Goal: Download file/media

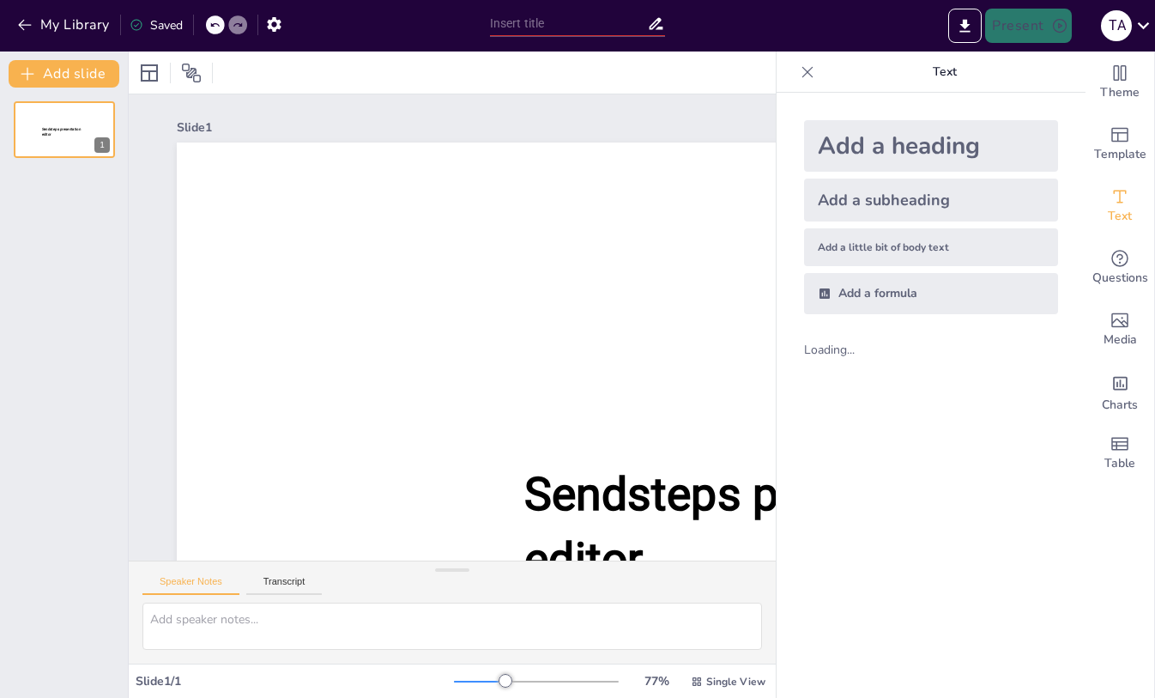
type input "CSC225|Core Java ConceptsEvaluating Understanding of Methods and Class Properti…"
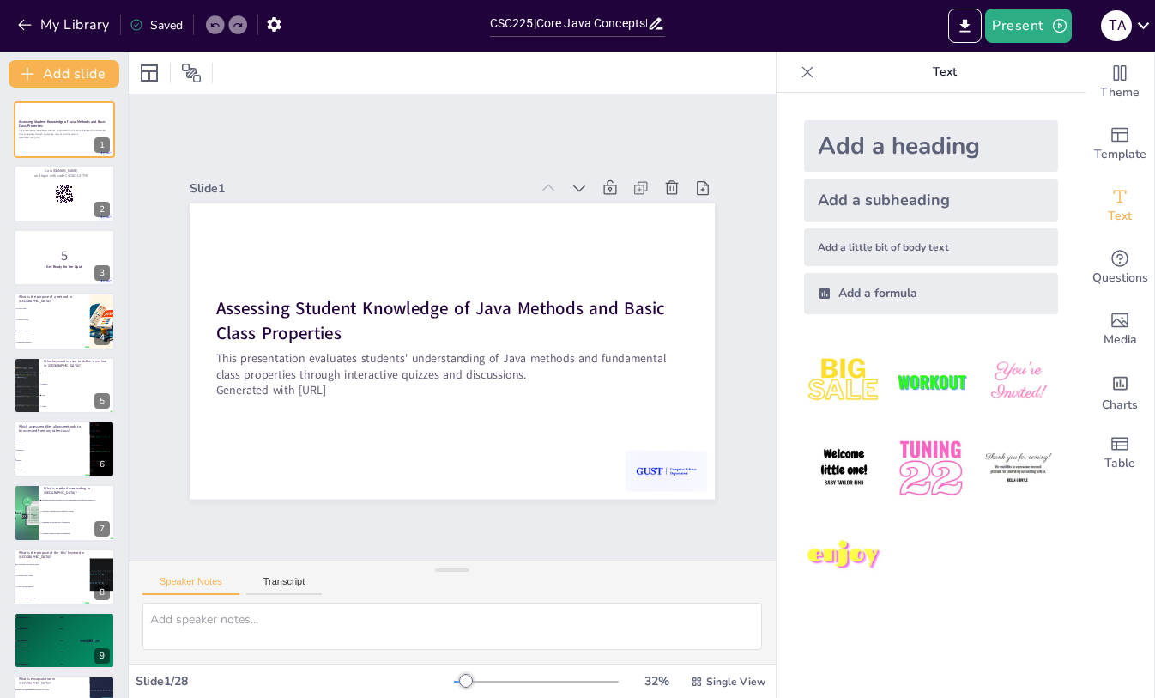
checkbox input "true"
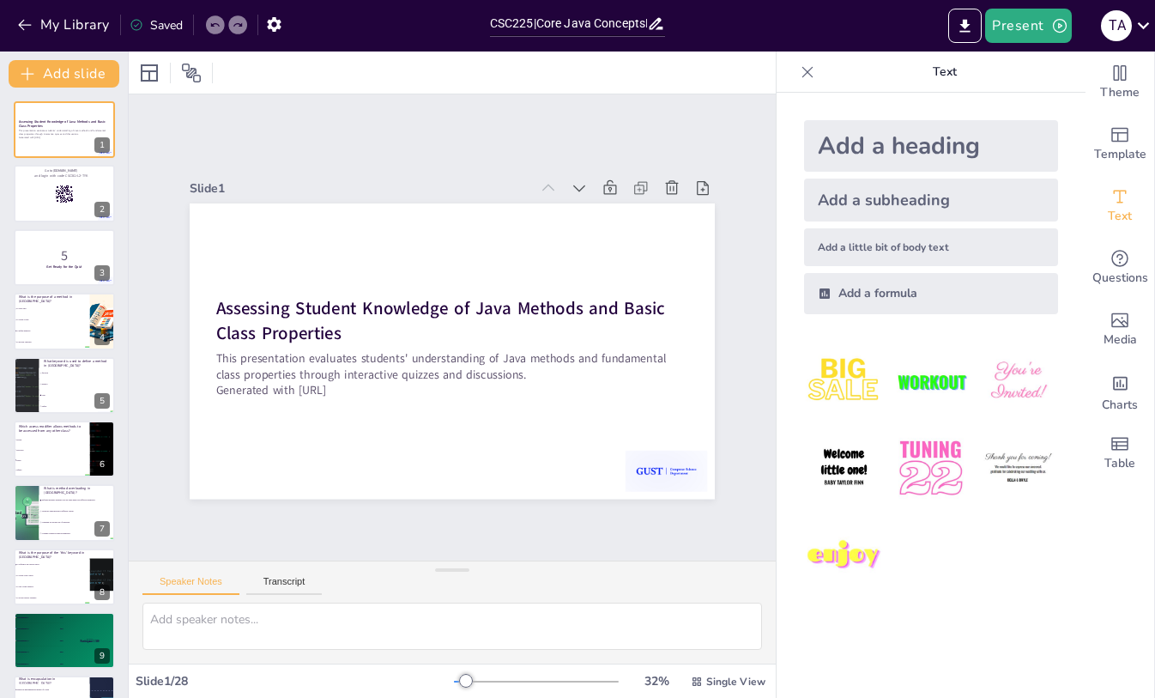
checkbox input "true"
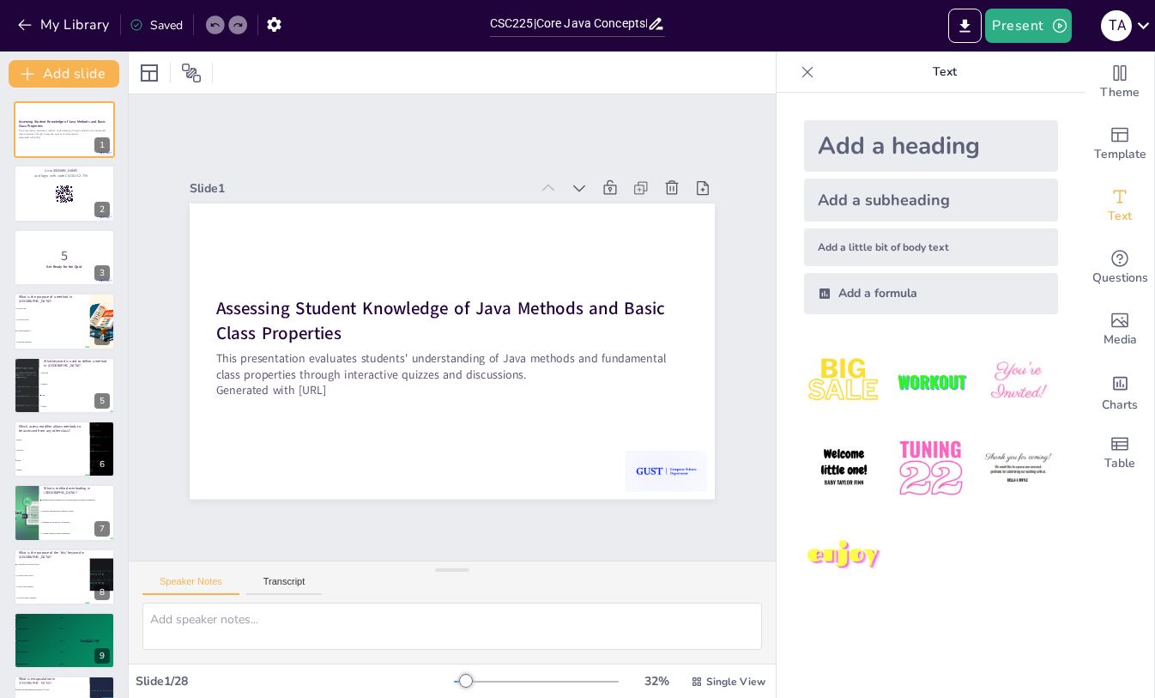
checkbox input "true"
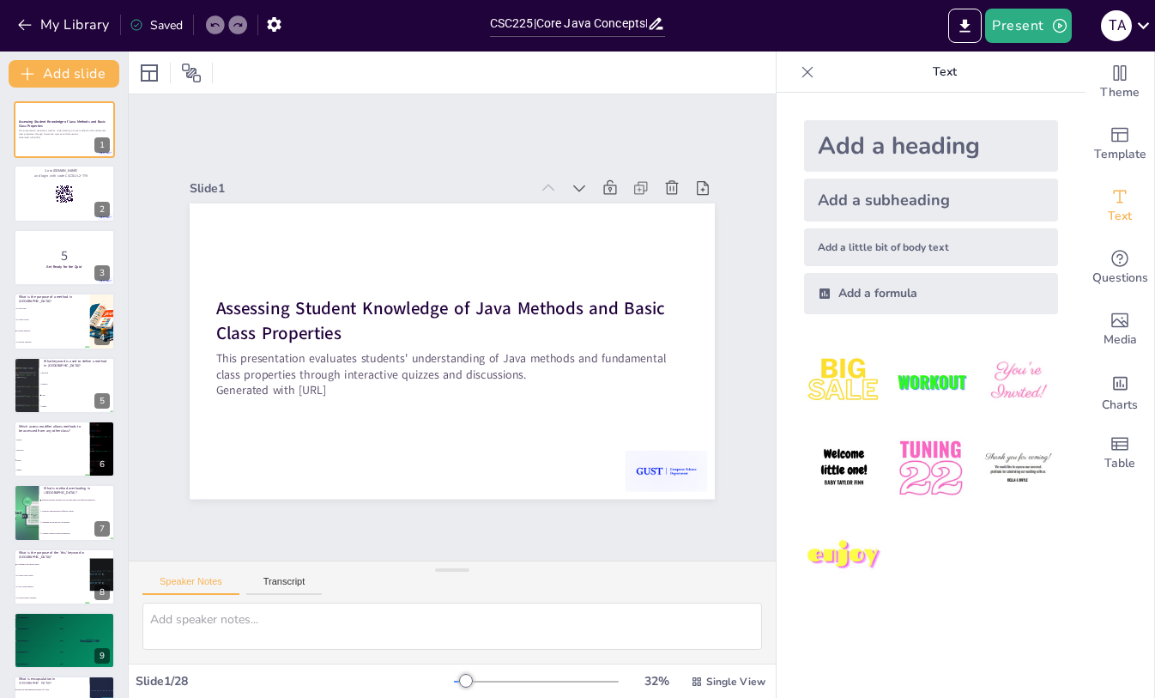
checkbox input "true"
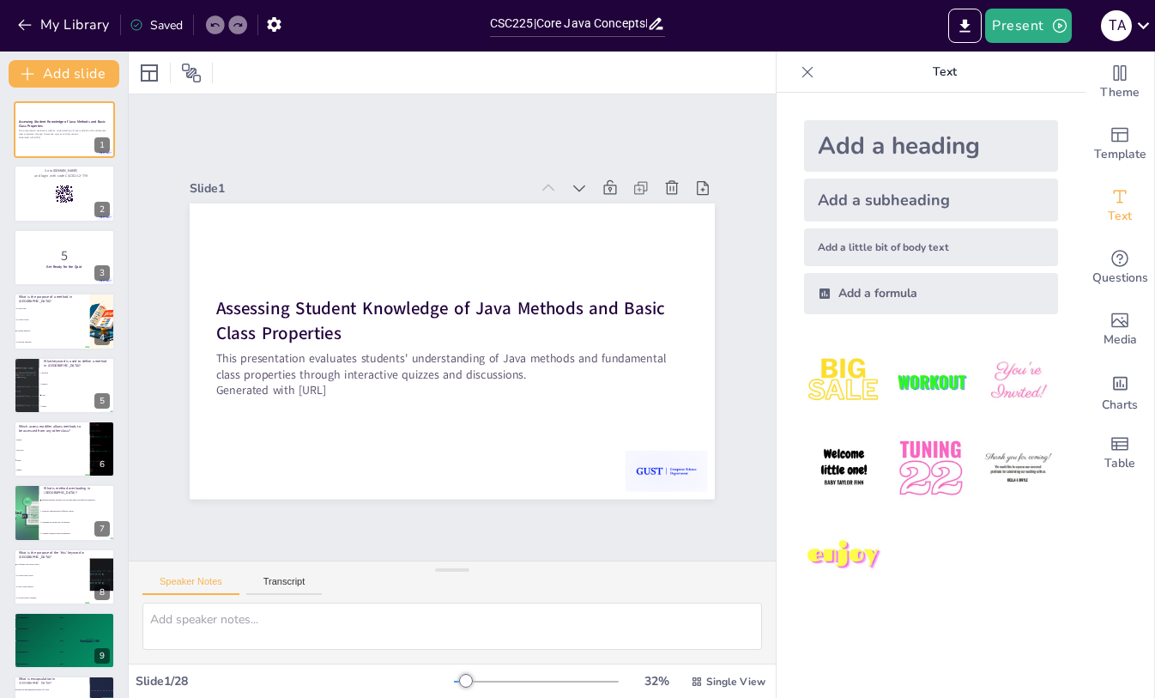
checkbox input "true"
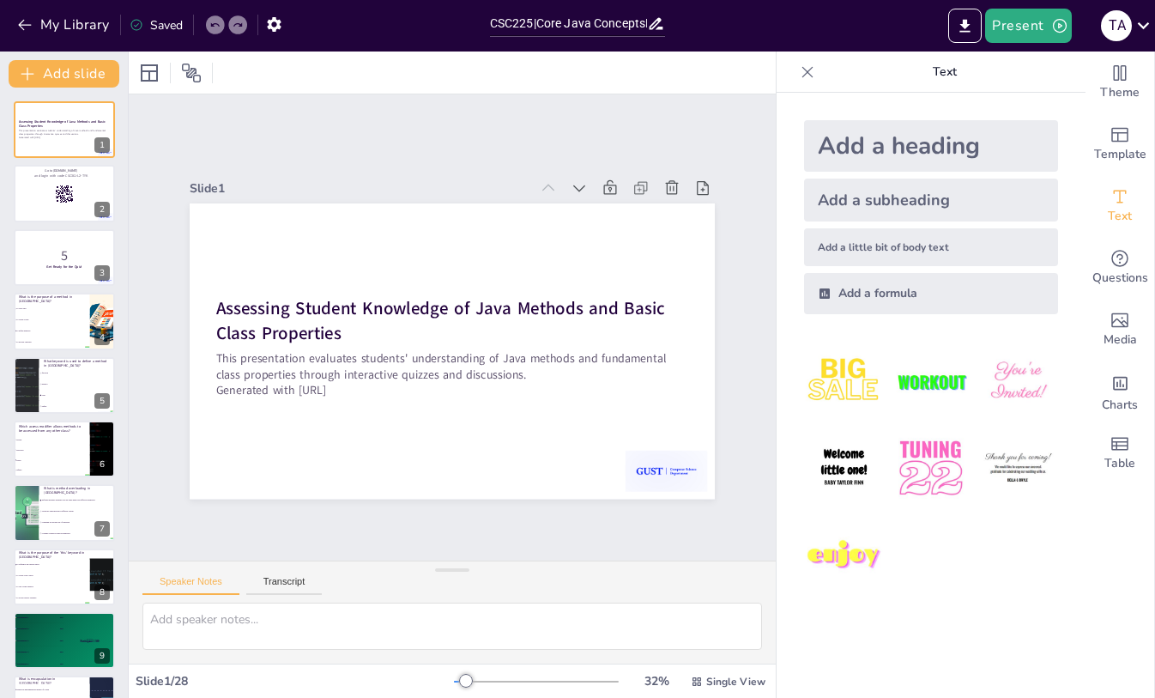
checkbox input "true"
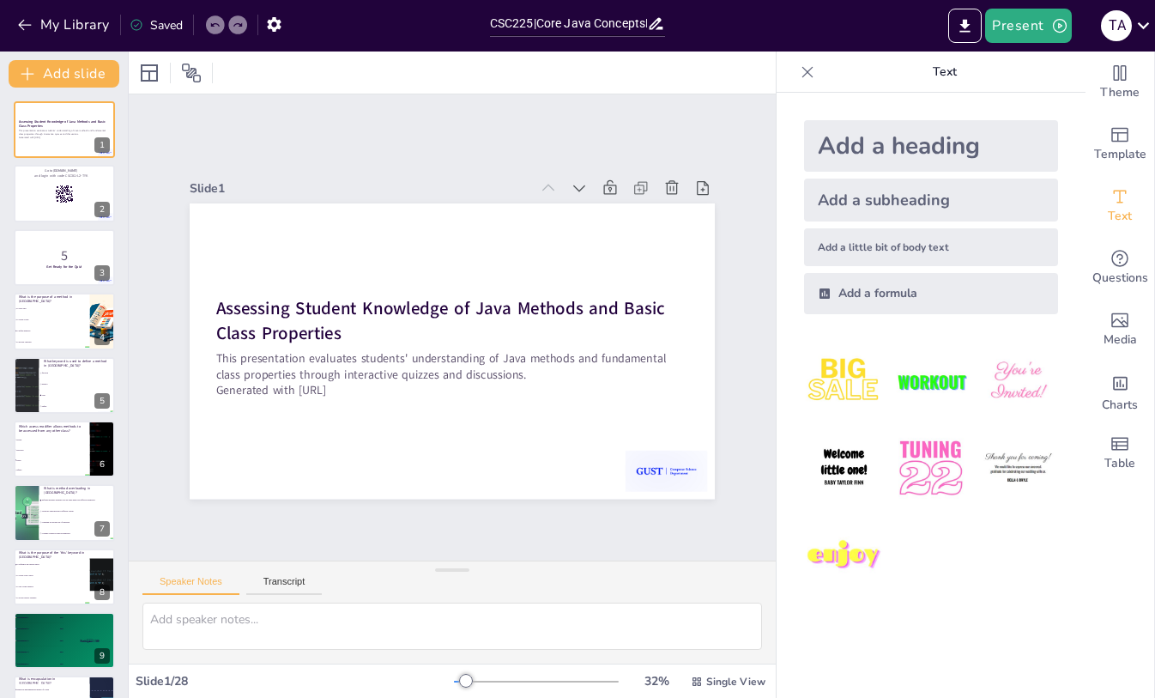
checkbox input "true"
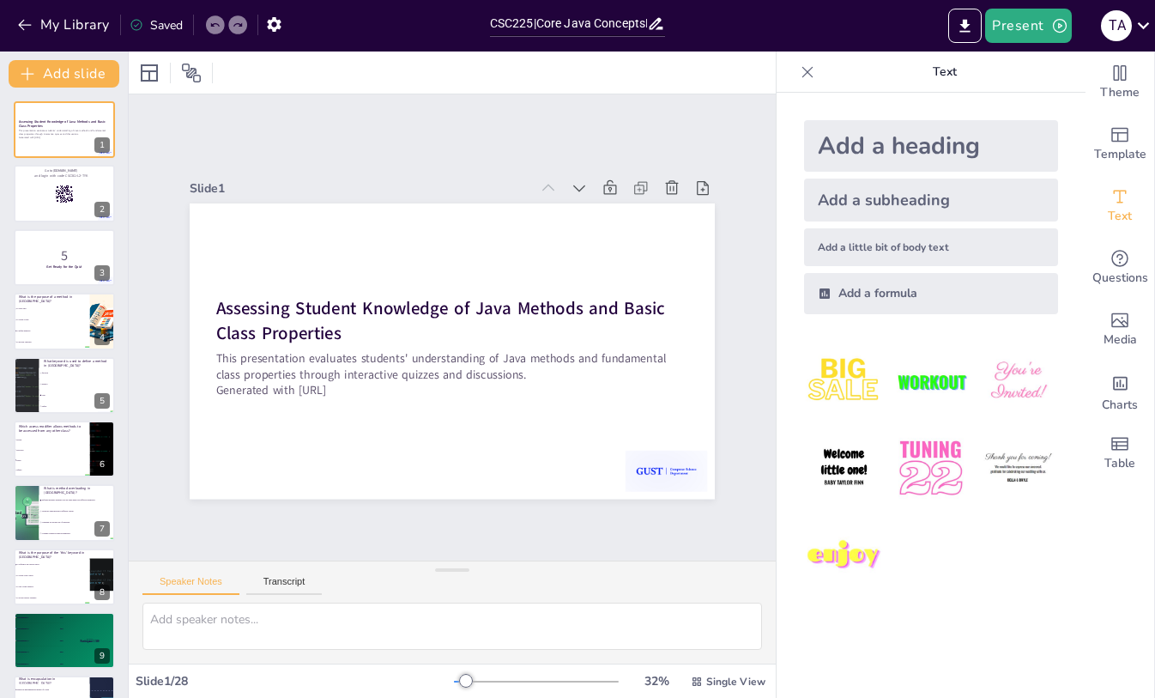
checkbox input "true"
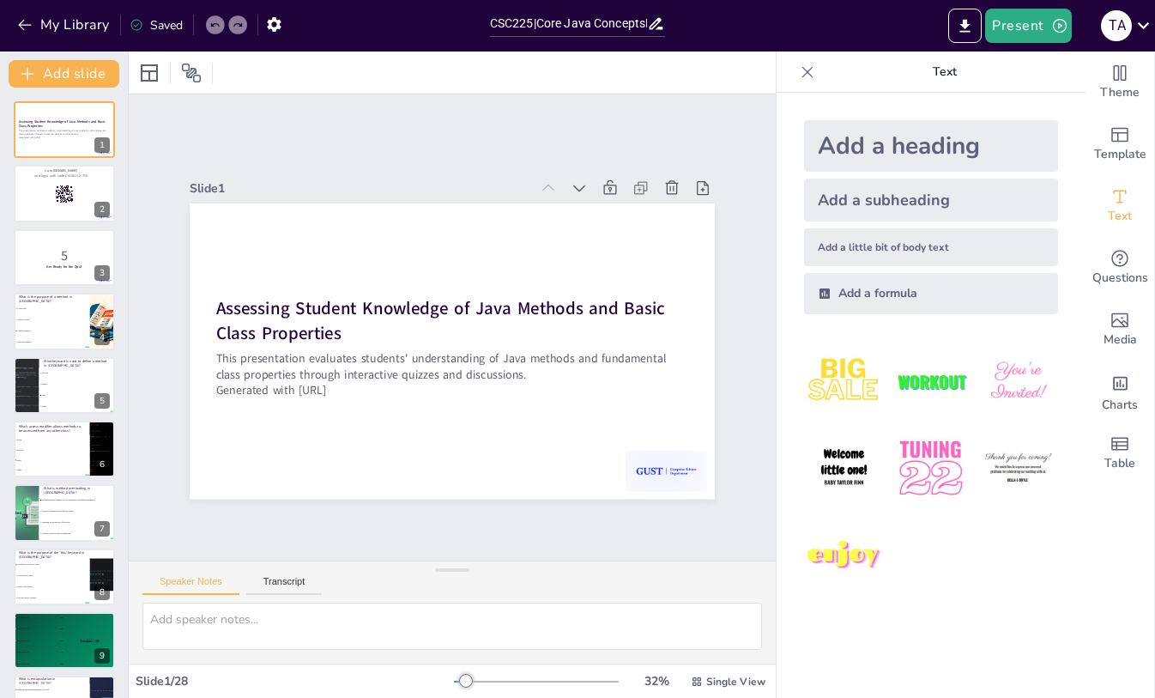
checkbox input "true"
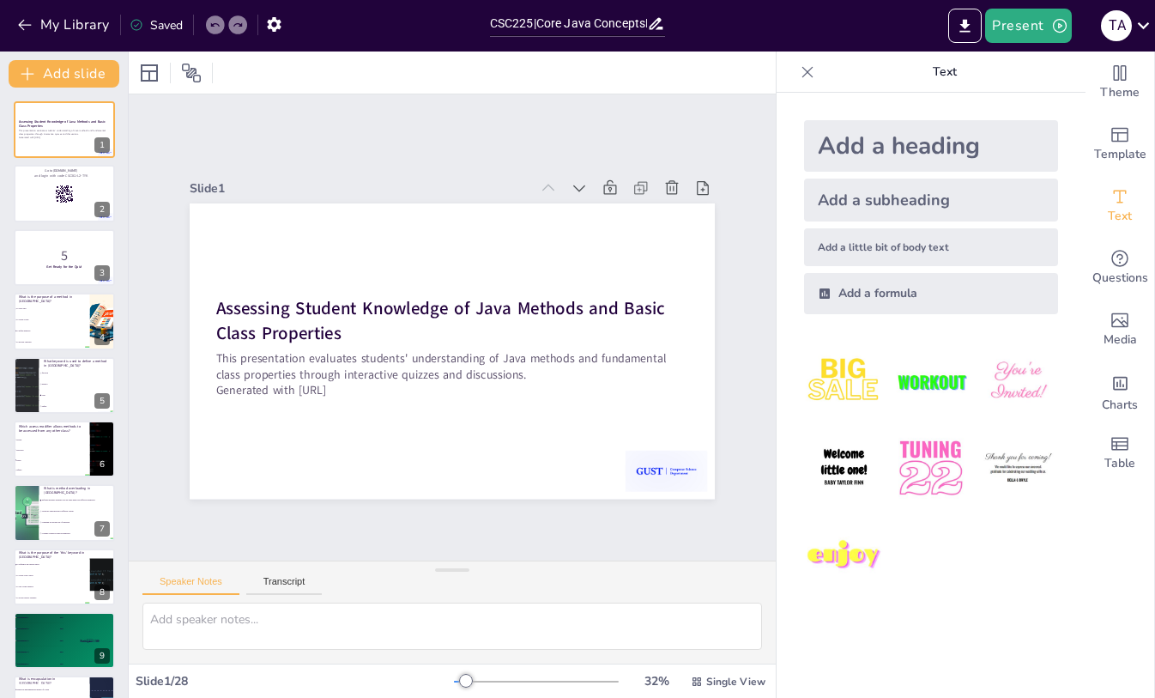
checkbox input "true"
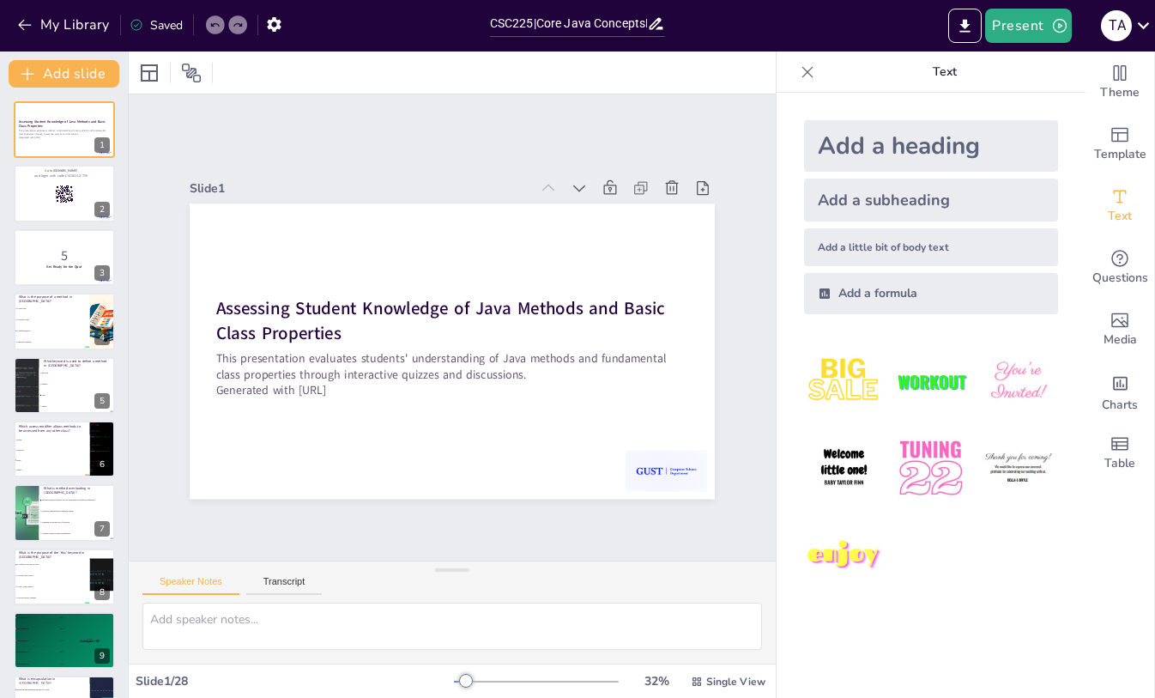
checkbox input "true"
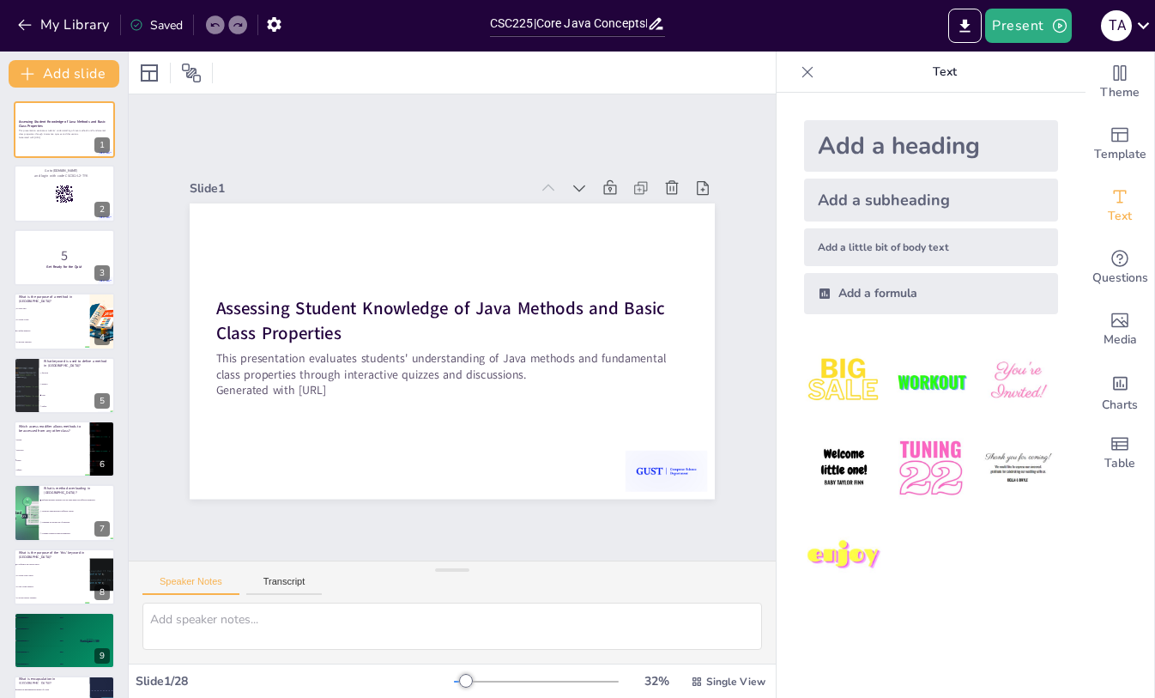
checkbox input "true"
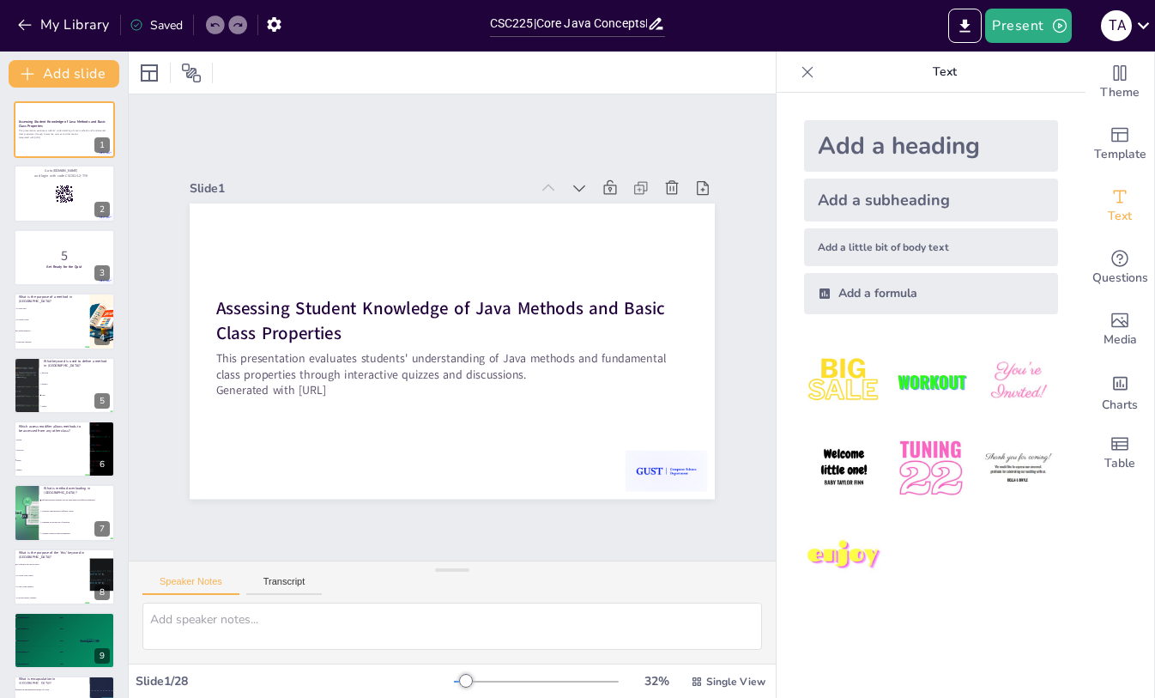
checkbox input "true"
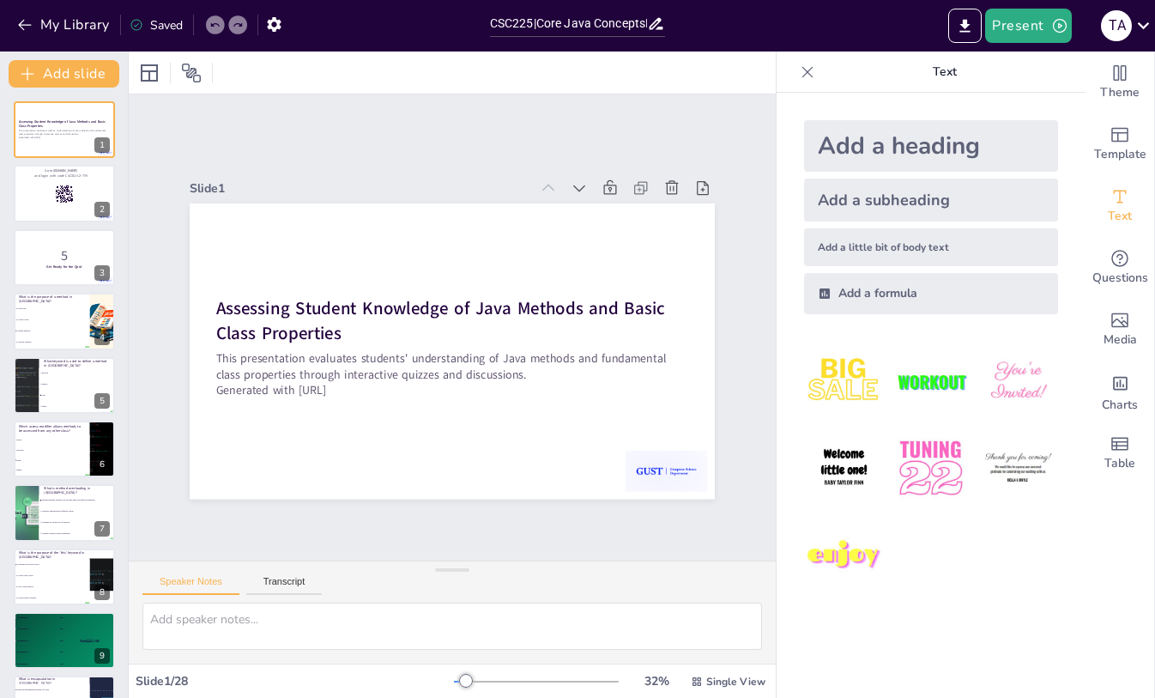
checkbox input "true"
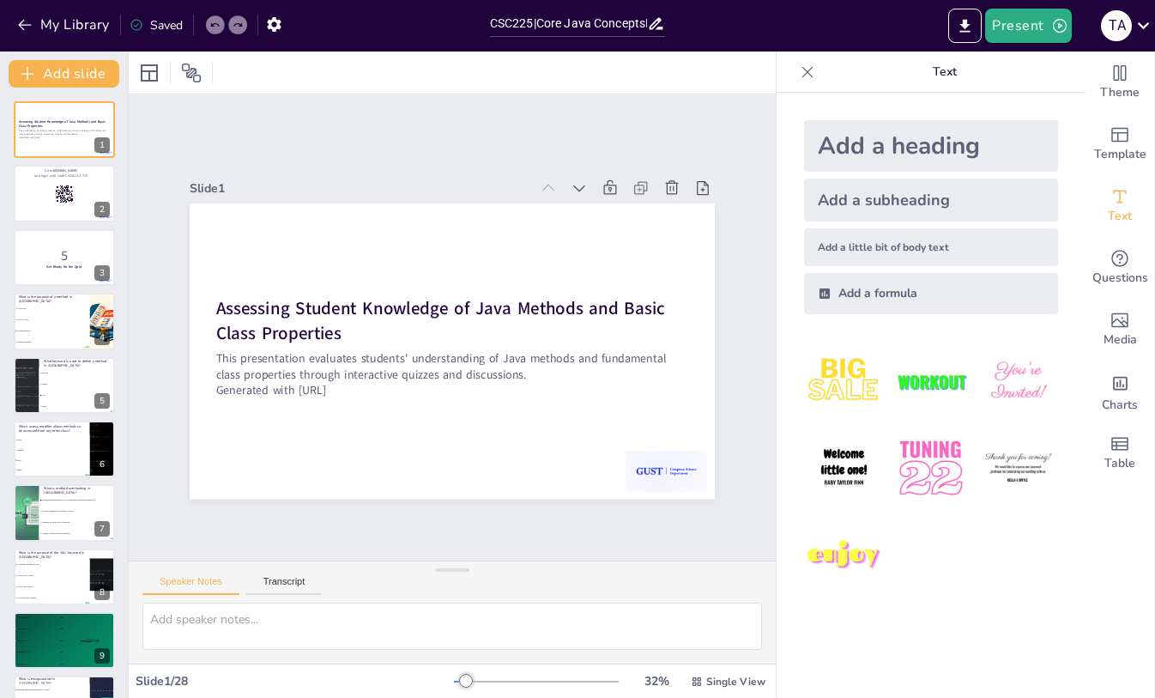
checkbox input "true"
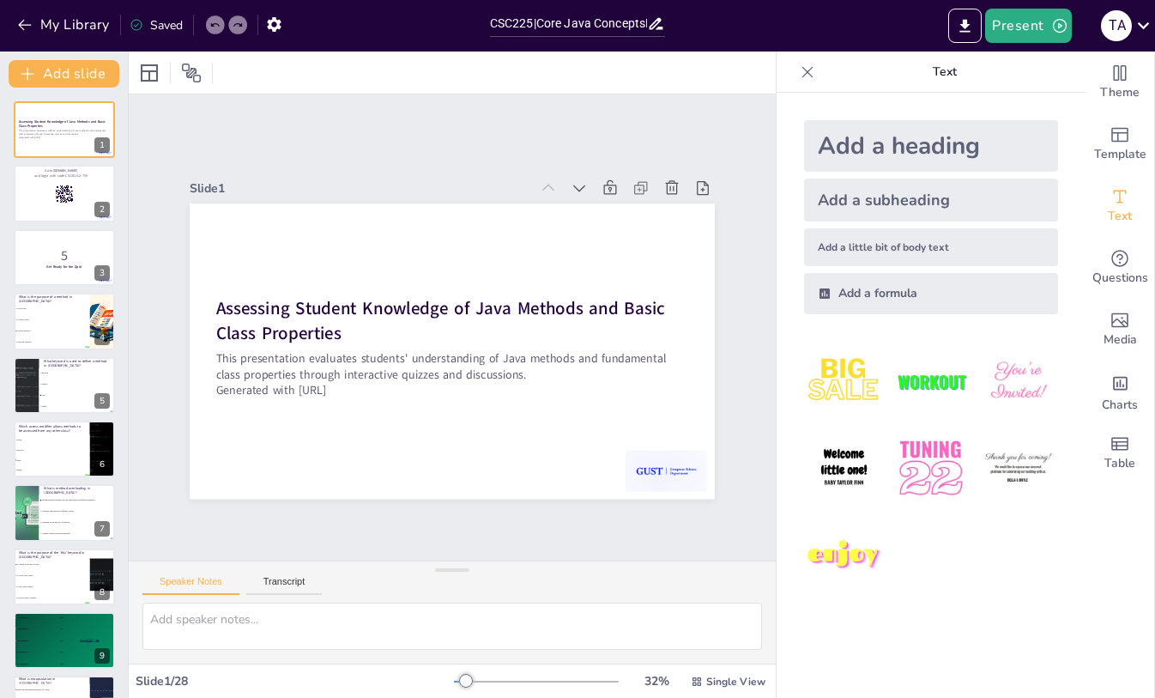
checkbox input "true"
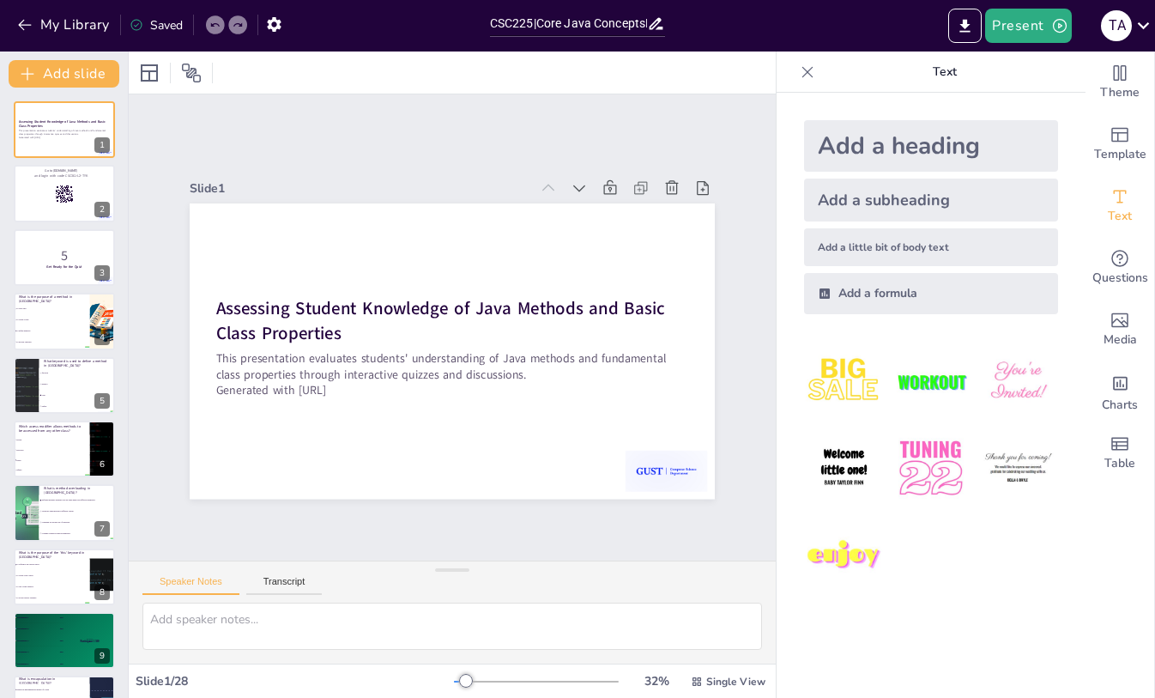
checkbox input "true"
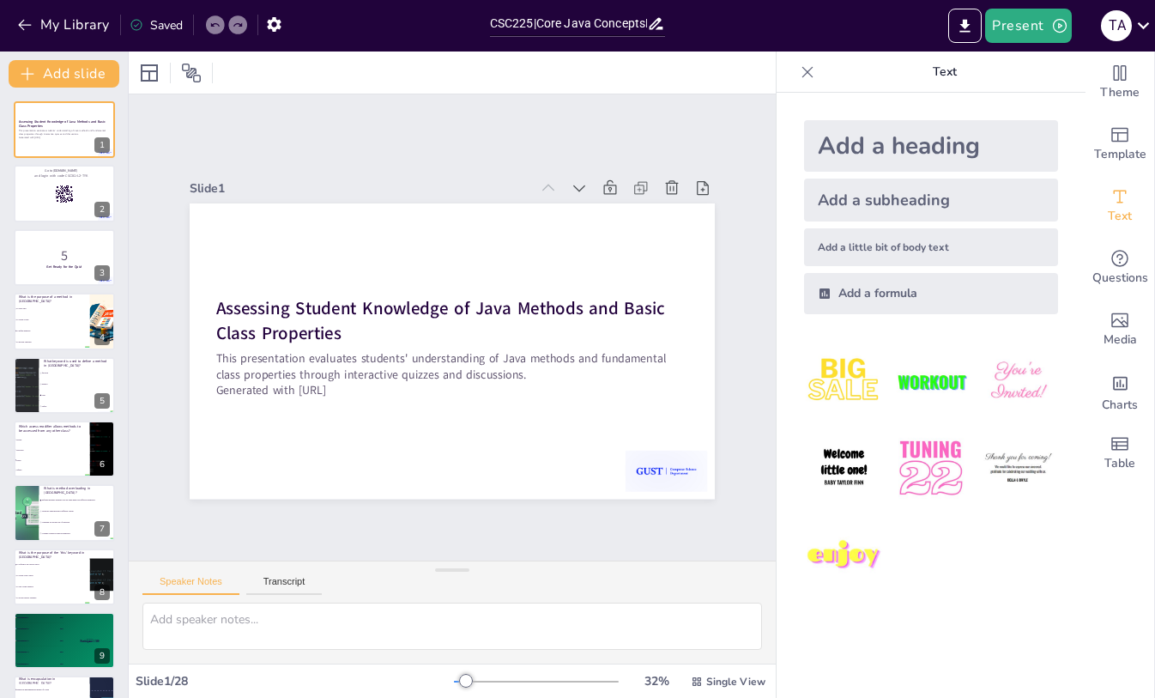
checkbox input "true"
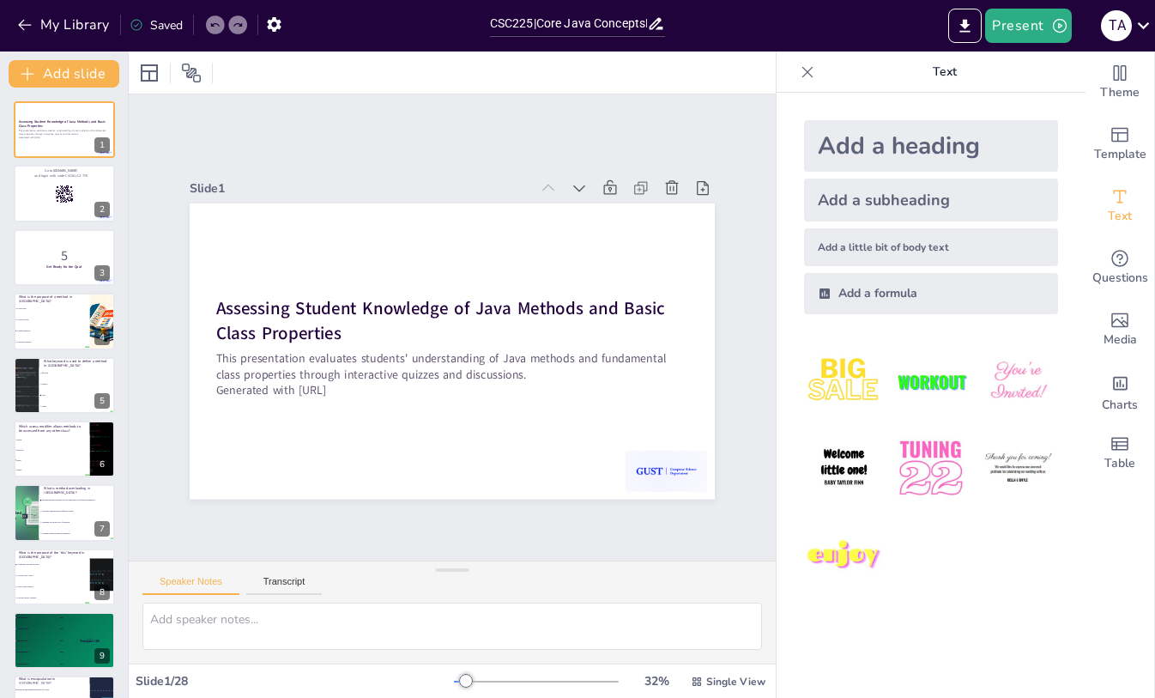
checkbox input "true"
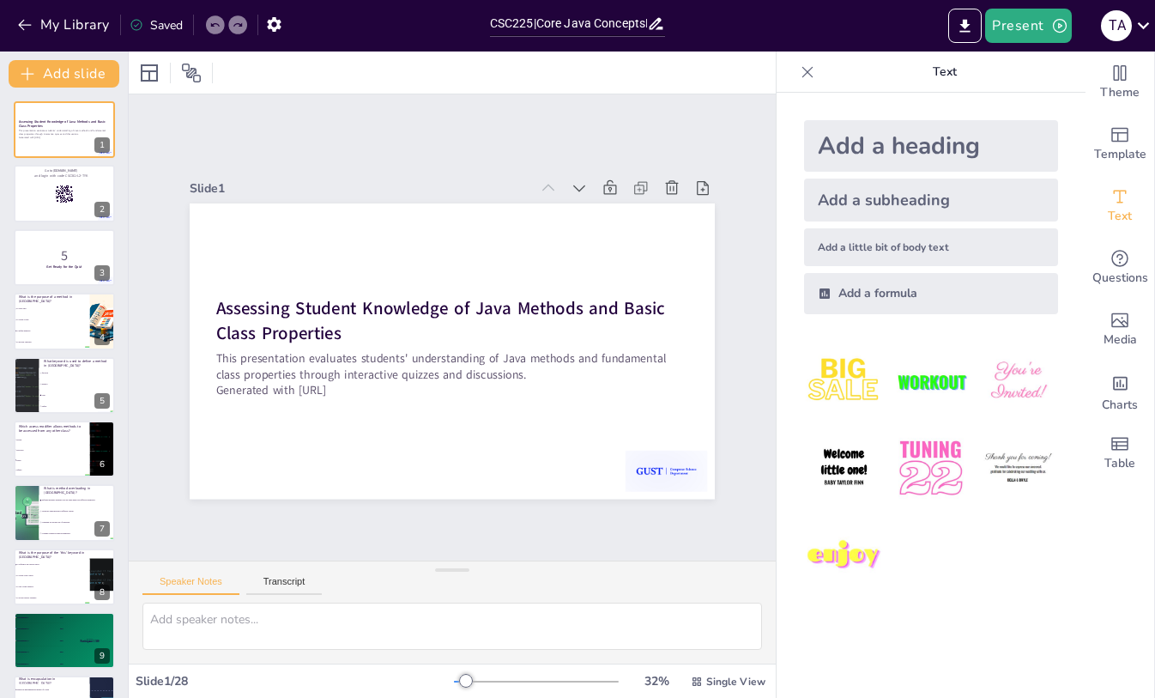
checkbox input "true"
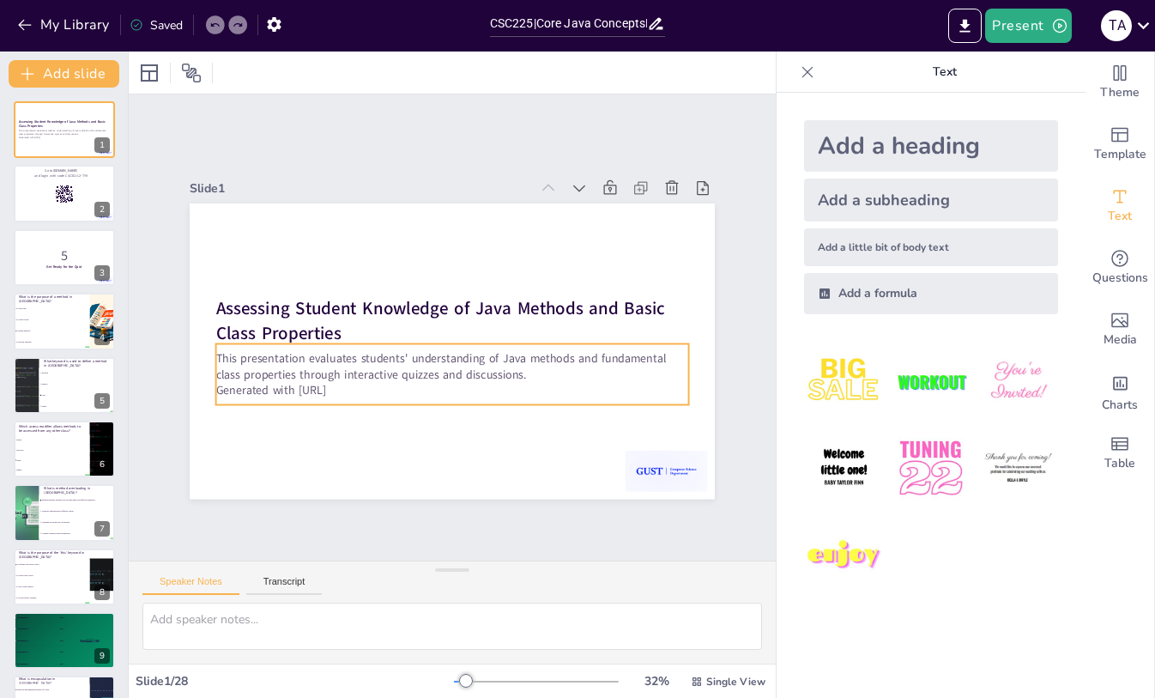
checkbox input "true"
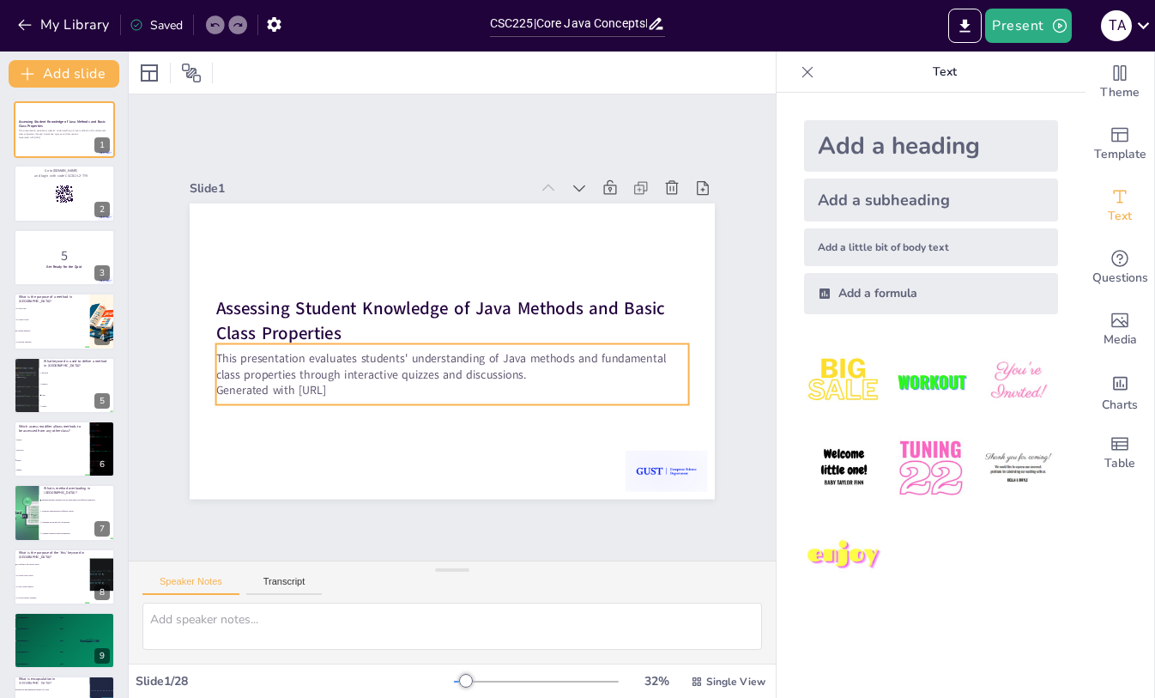
checkbox input "true"
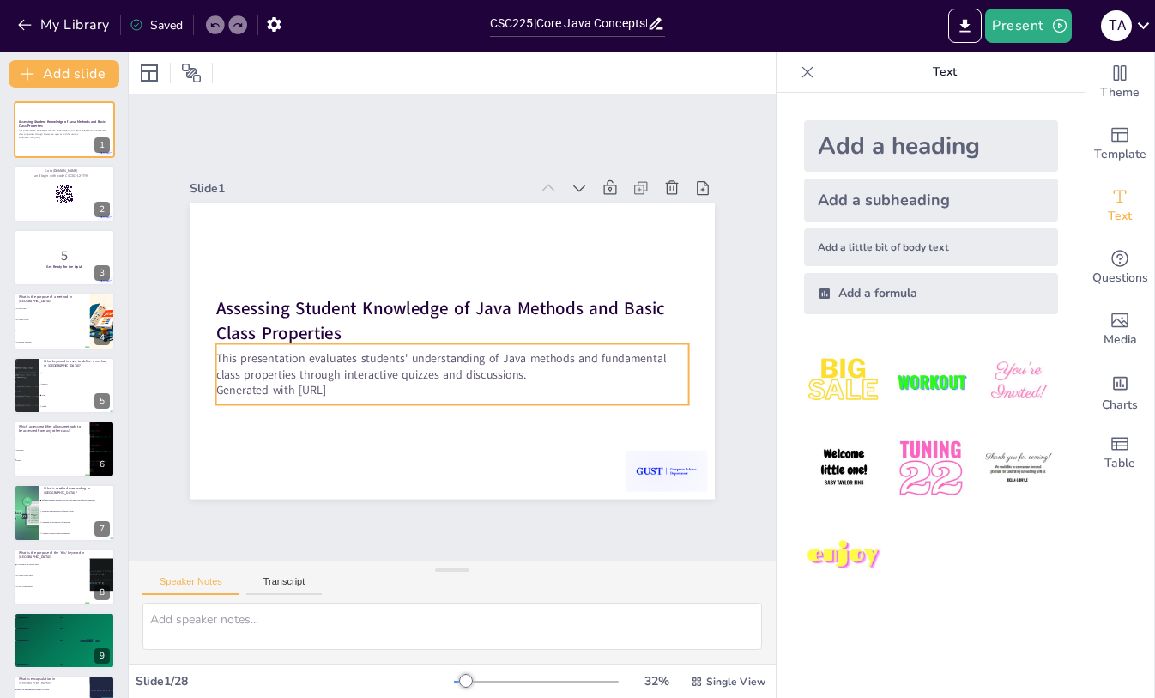
checkbox input "true"
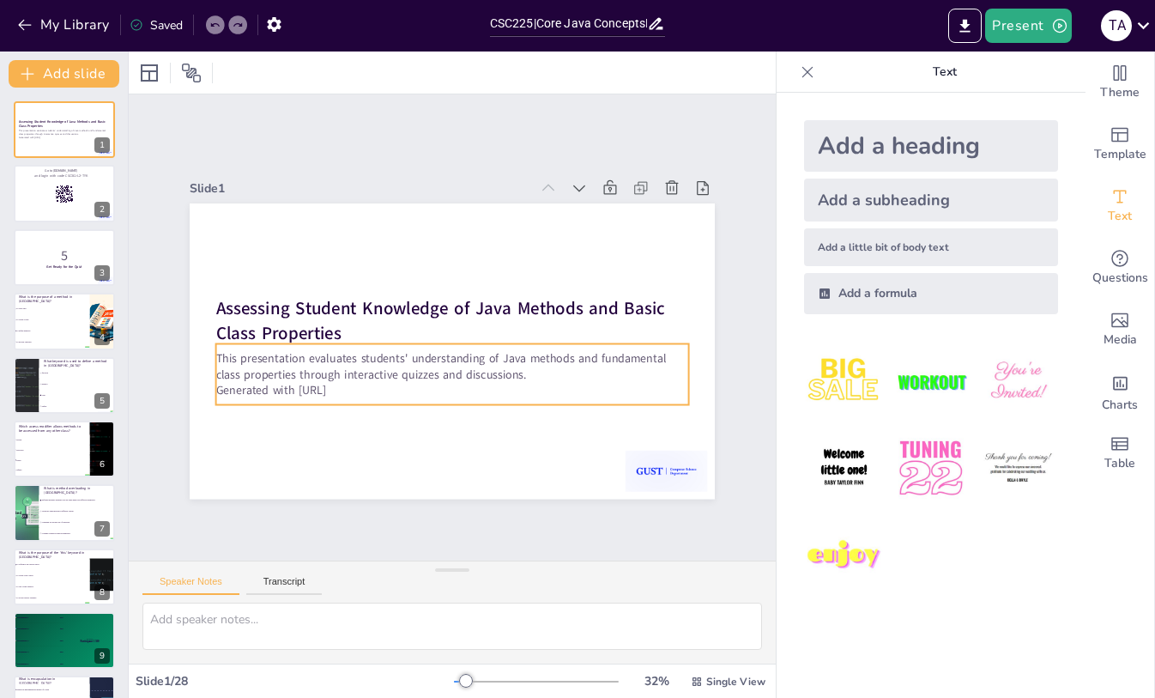
checkbox input "true"
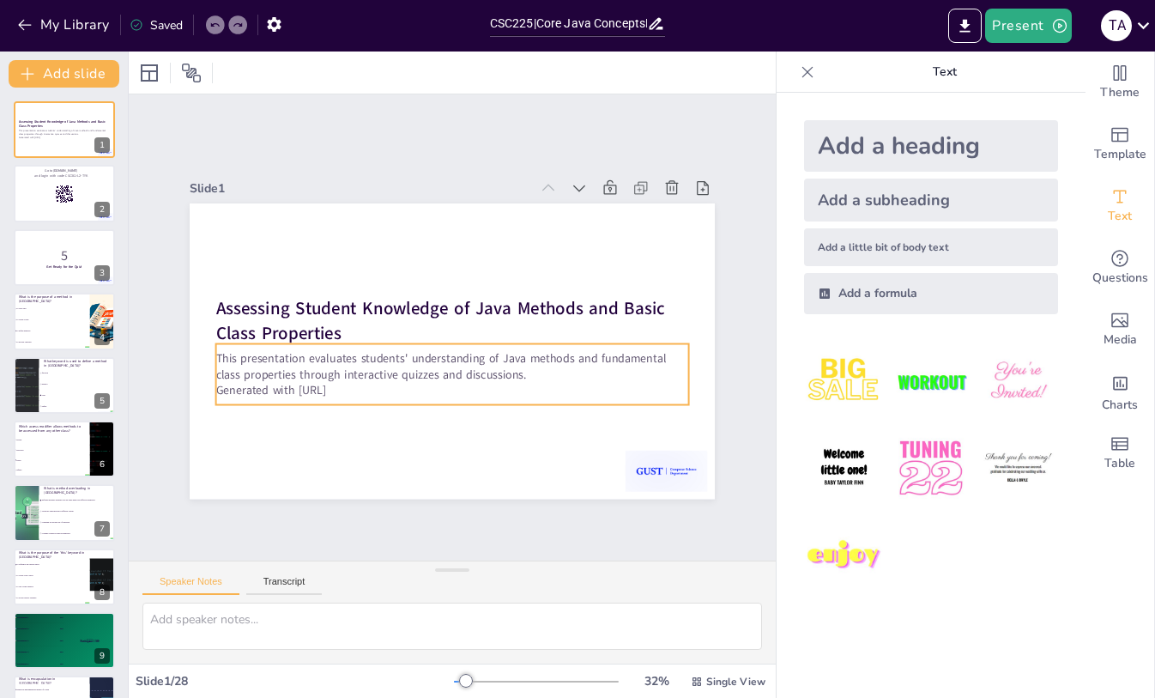
checkbox input "true"
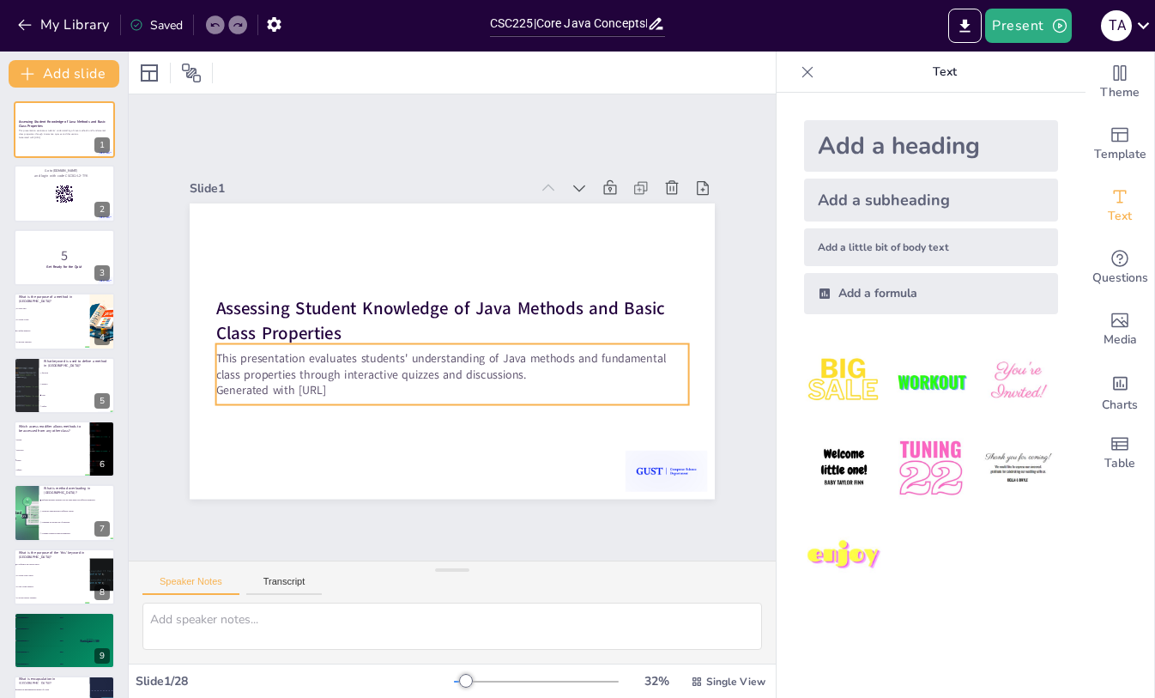
checkbox input "true"
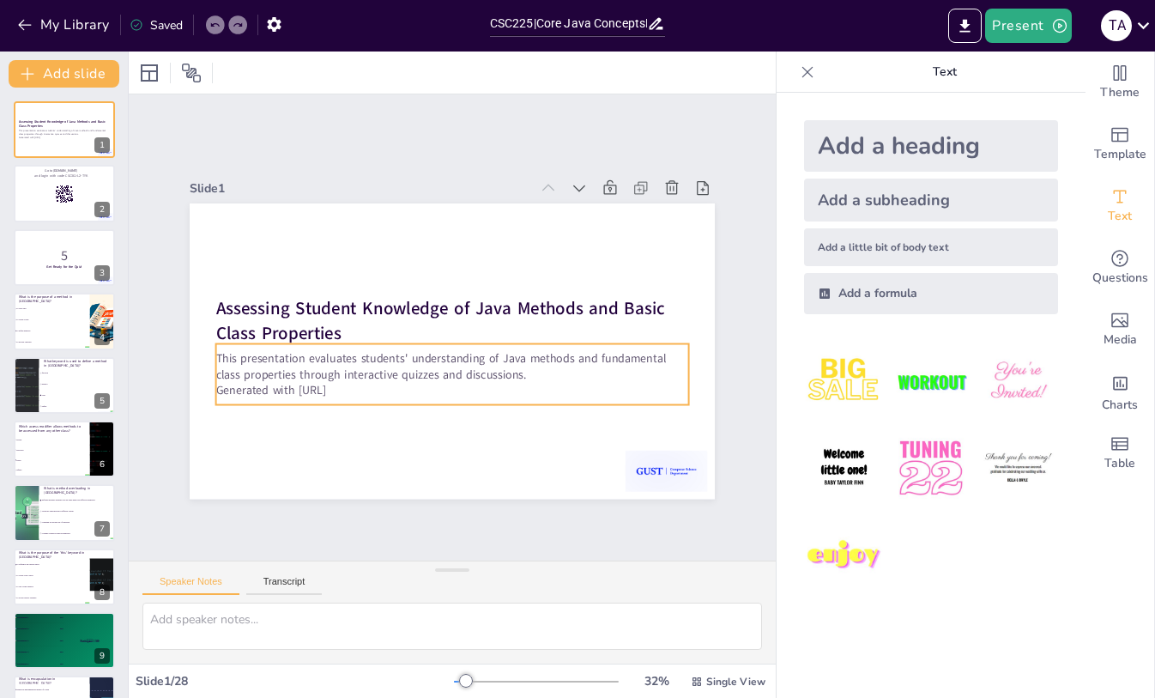
checkbox input "true"
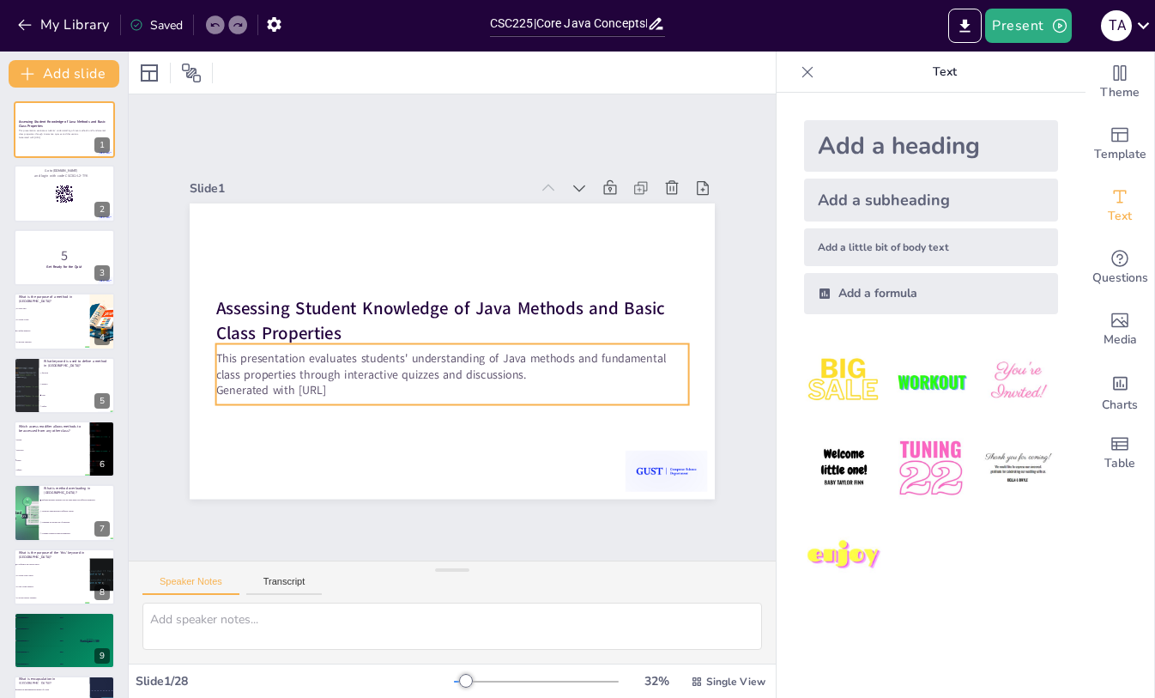
checkbox input "true"
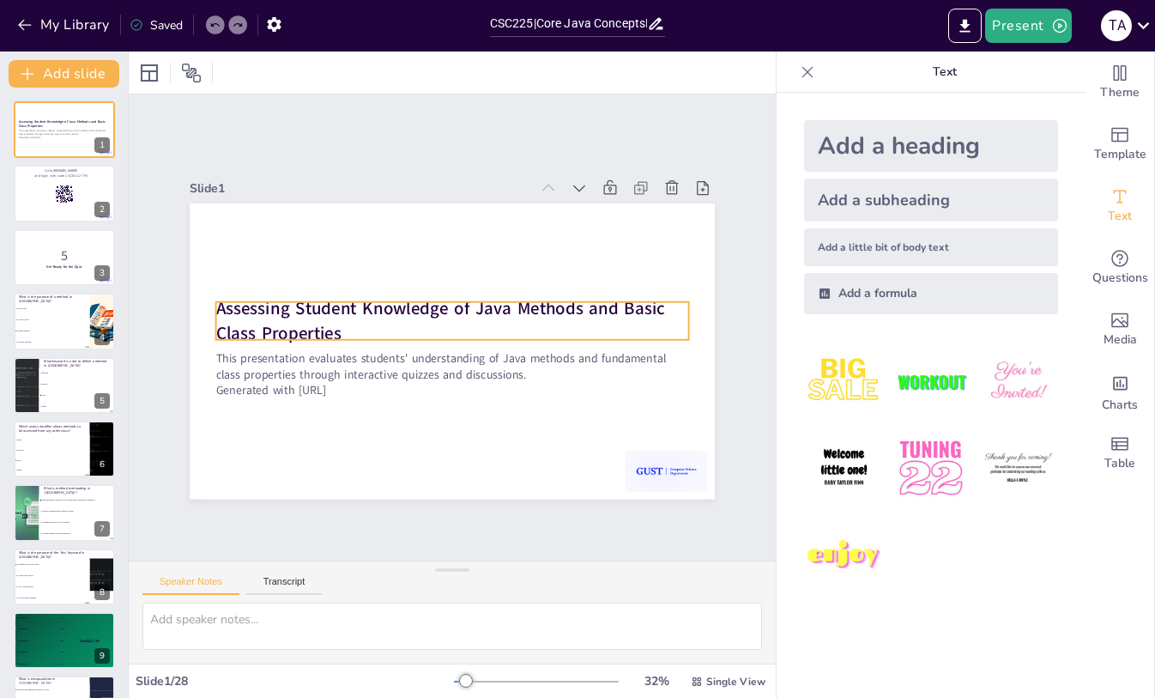
checkbox input "true"
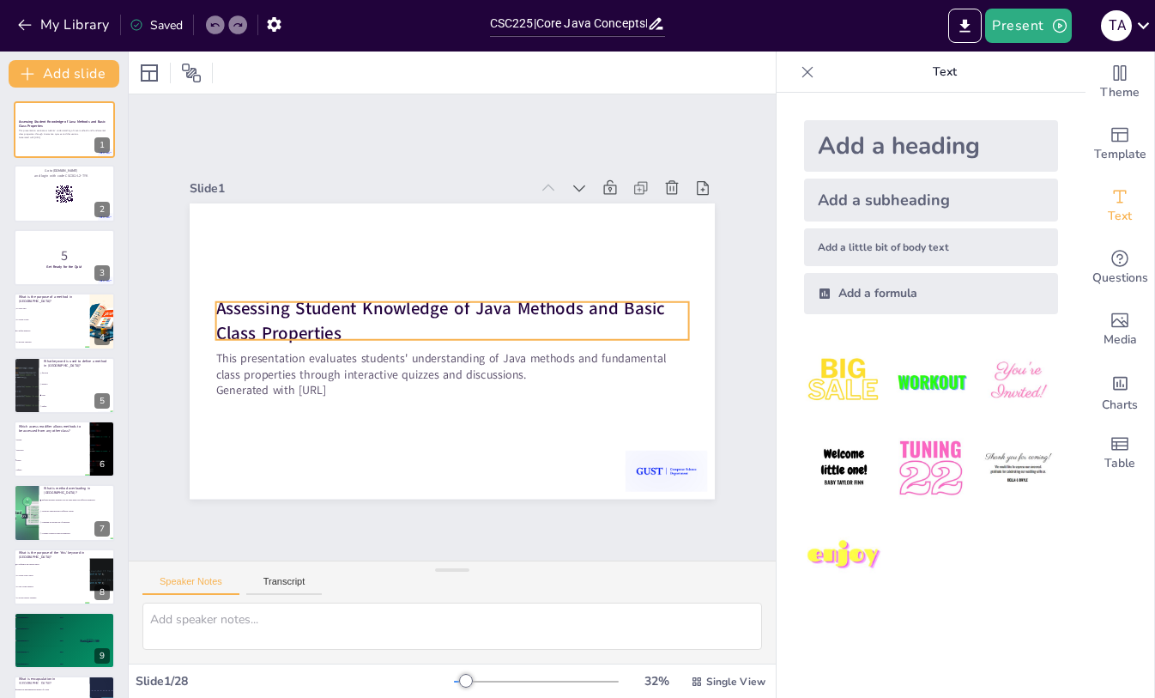
checkbox input "true"
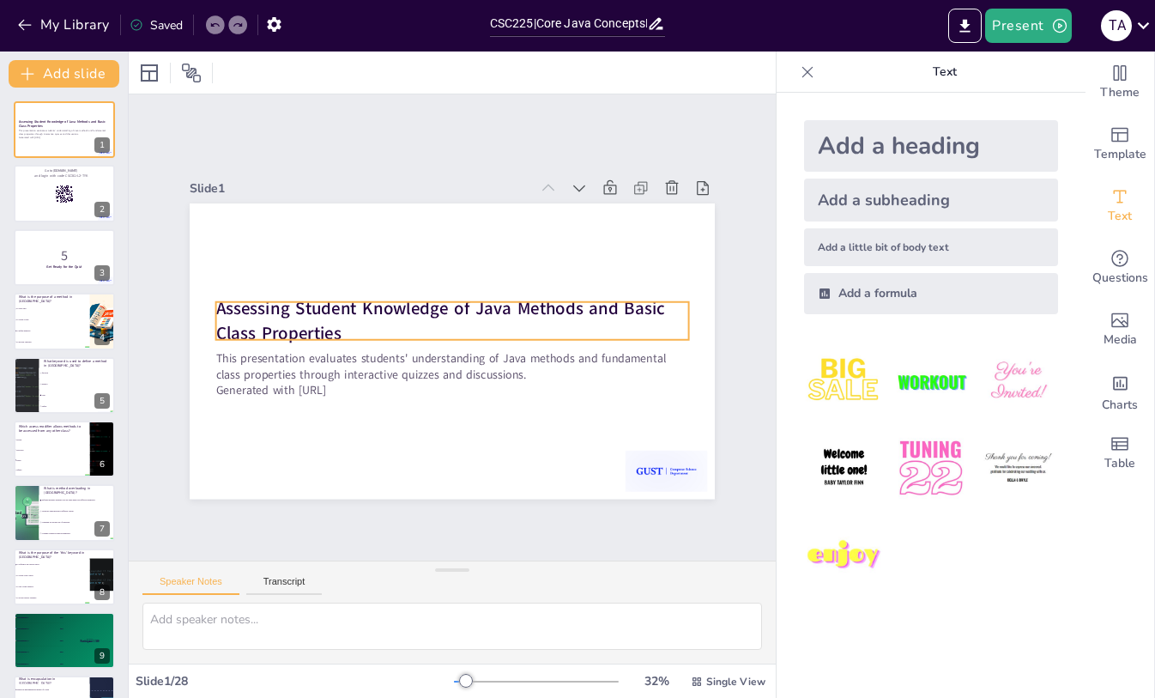
checkbox input "true"
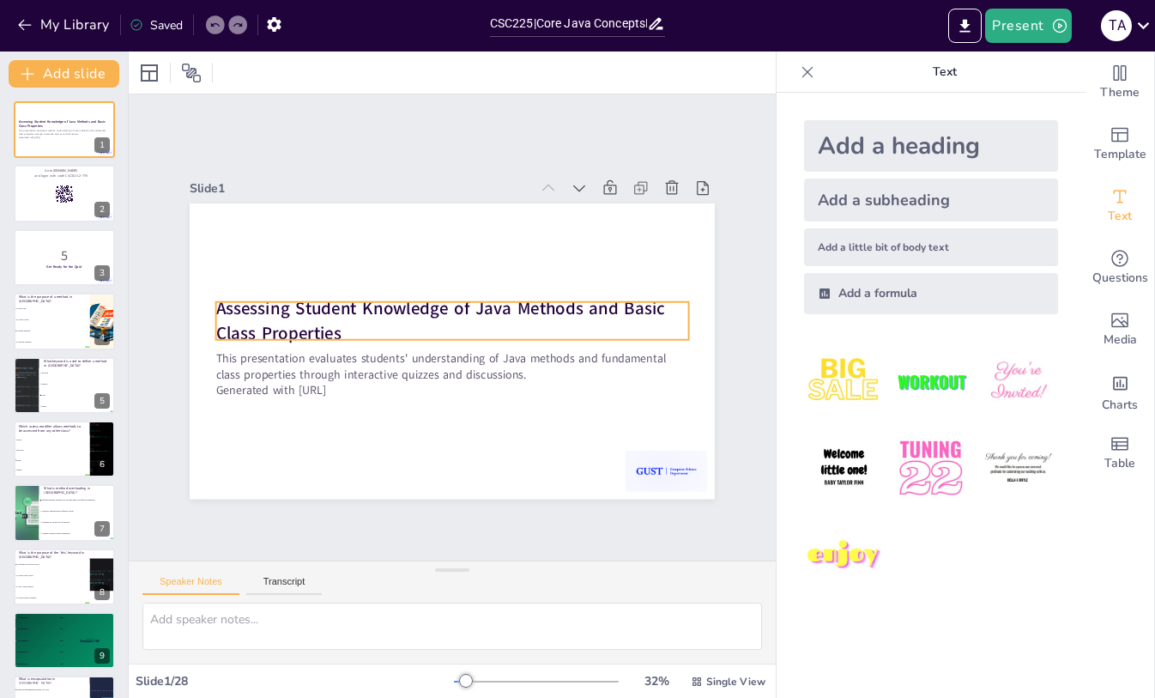
checkbox input "true"
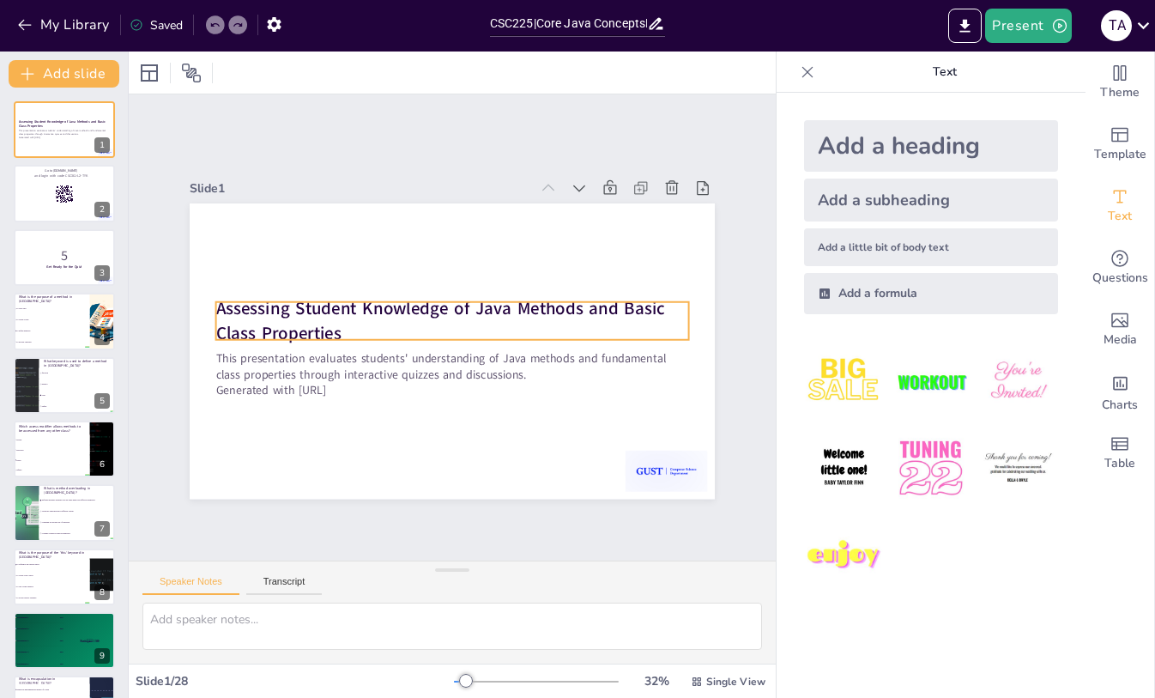
checkbox input "true"
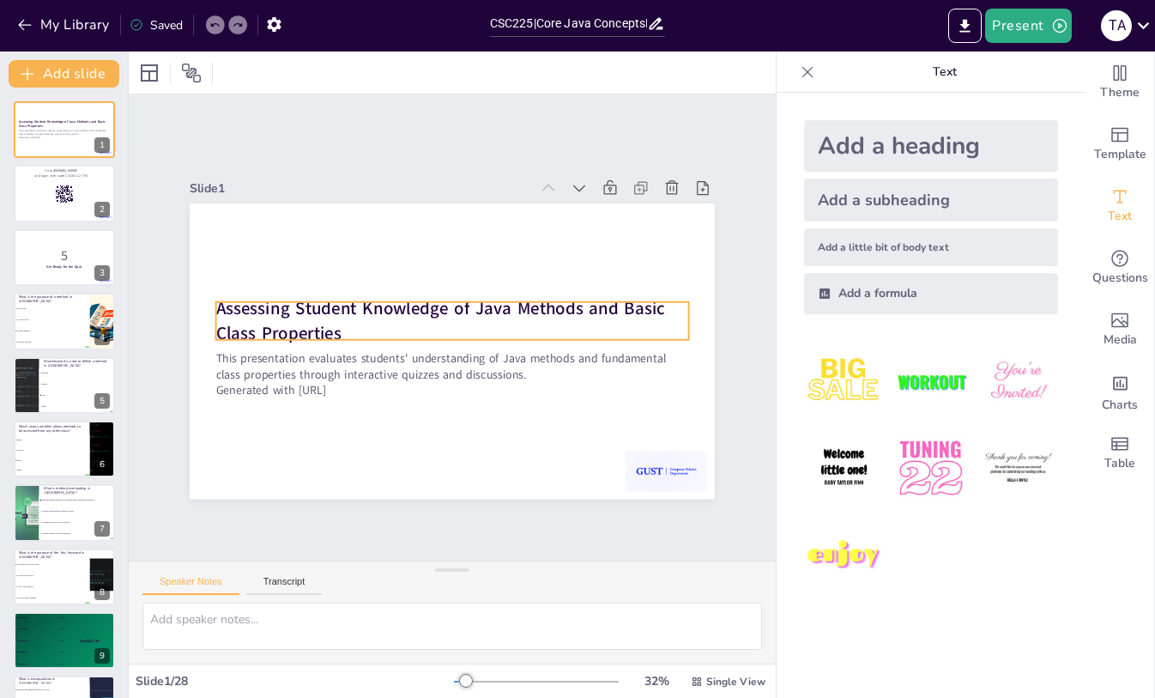
checkbox input "true"
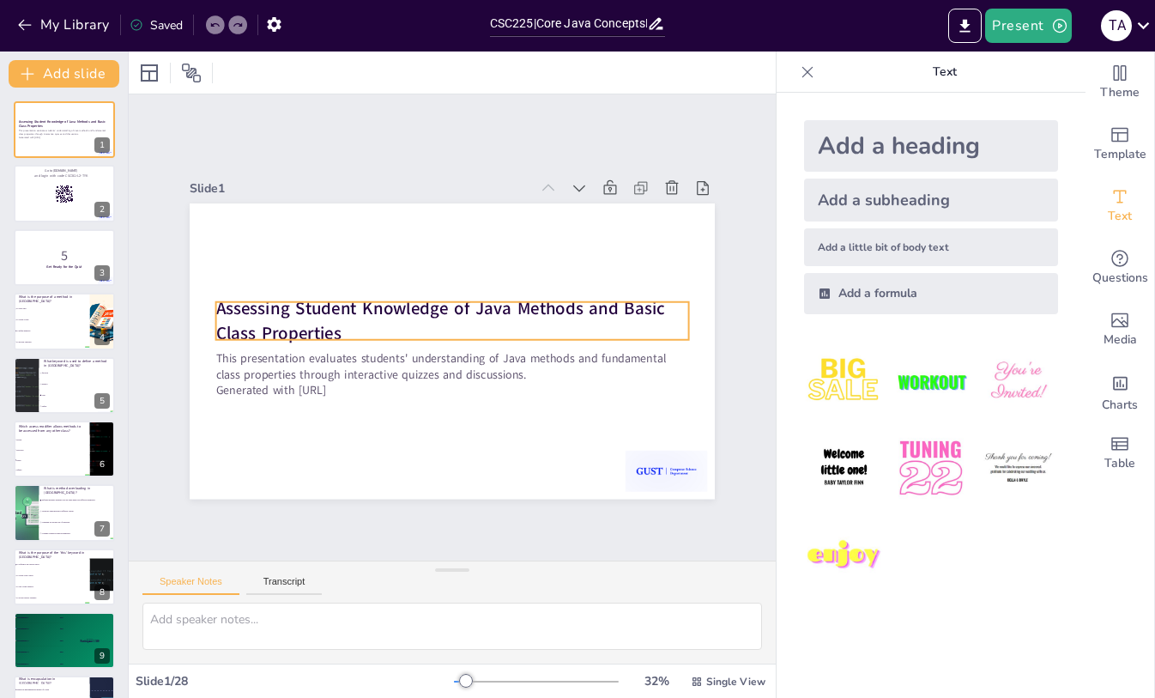
checkbox input "true"
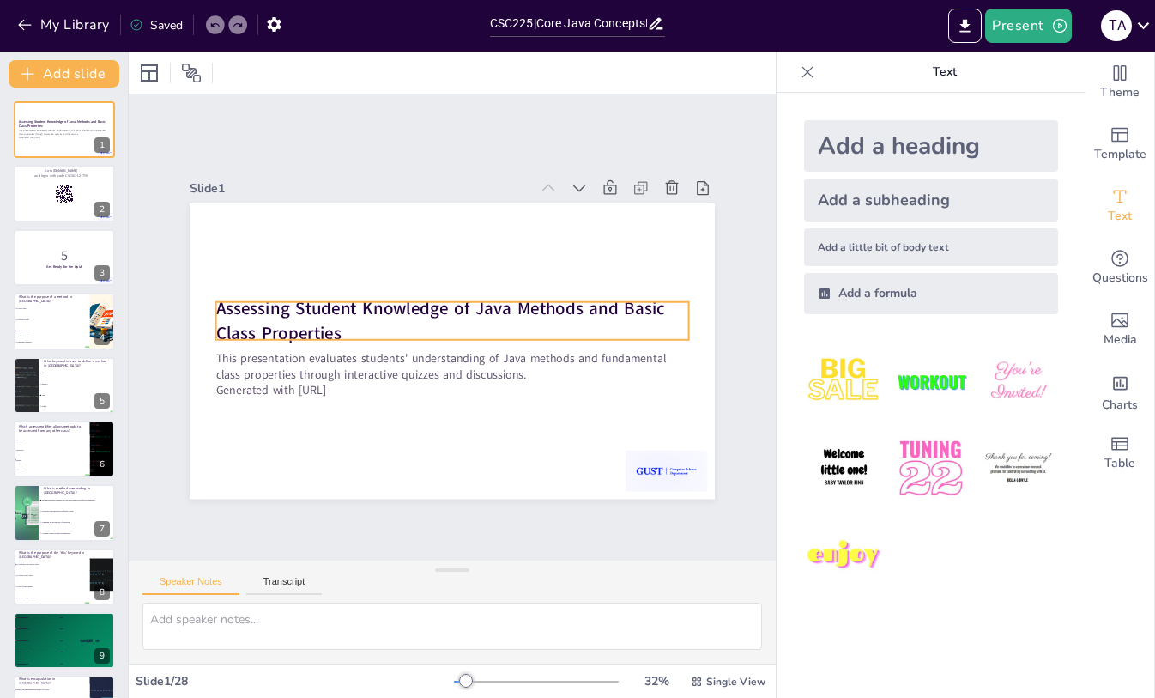
checkbox input "true"
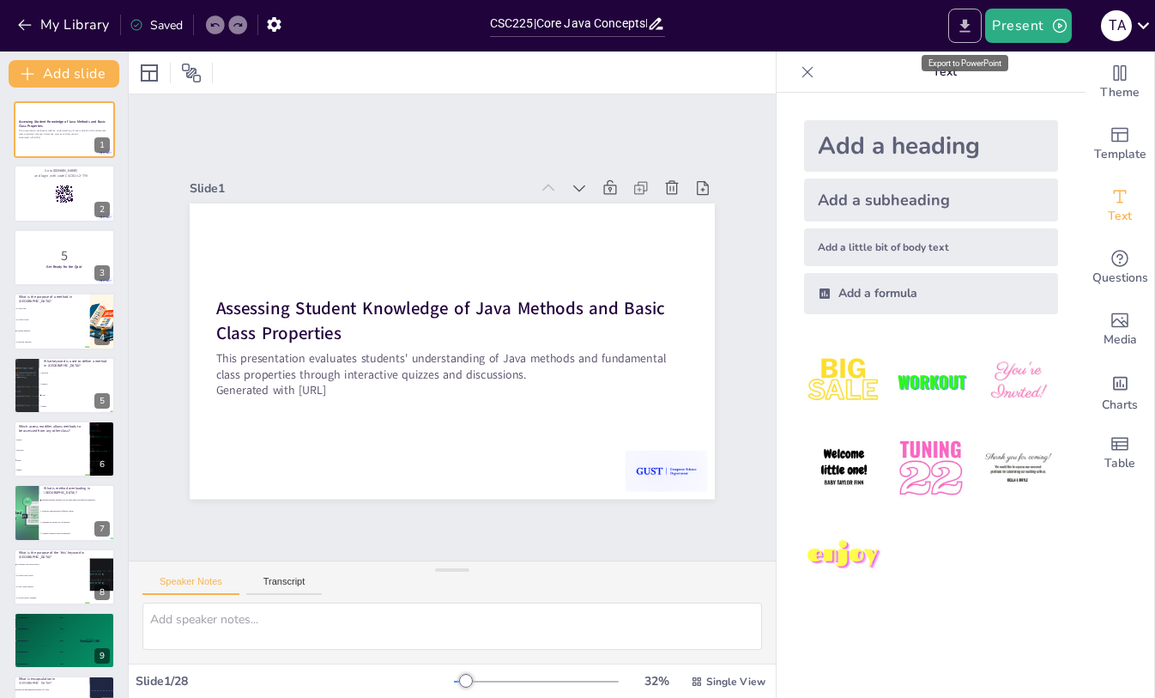
click at [960, 18] on icon "Export to PowerPoint" at bounding box center [965, 26] width 18 height 18
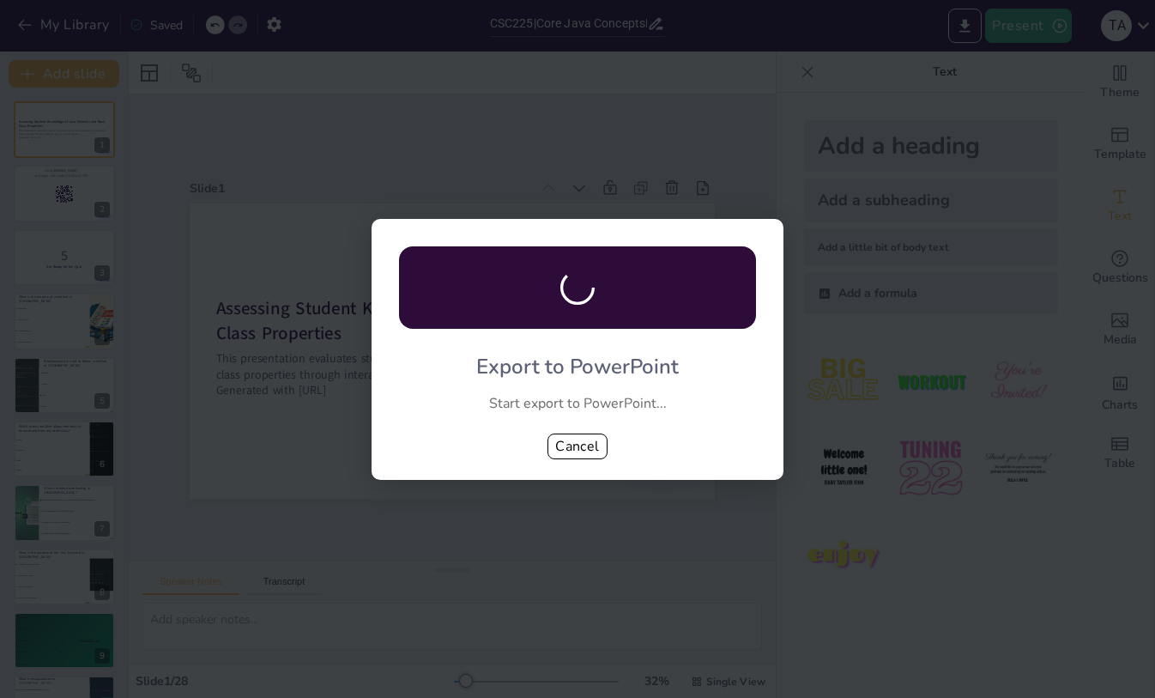
checkbox input "true"
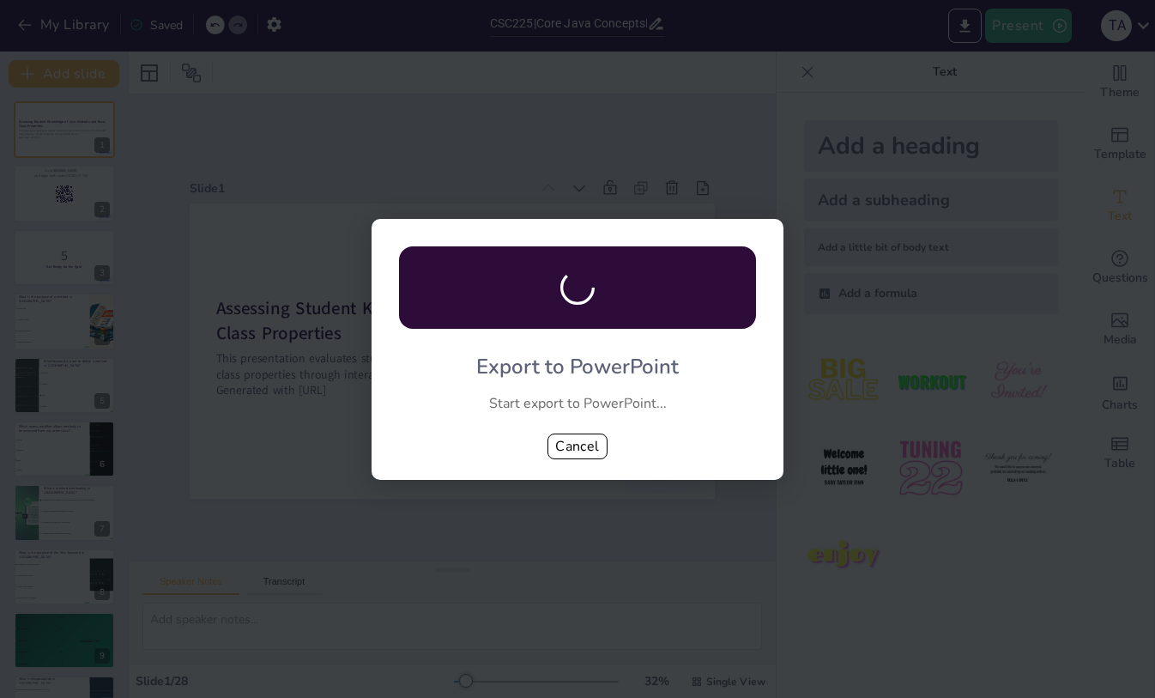
checkbox input "true"
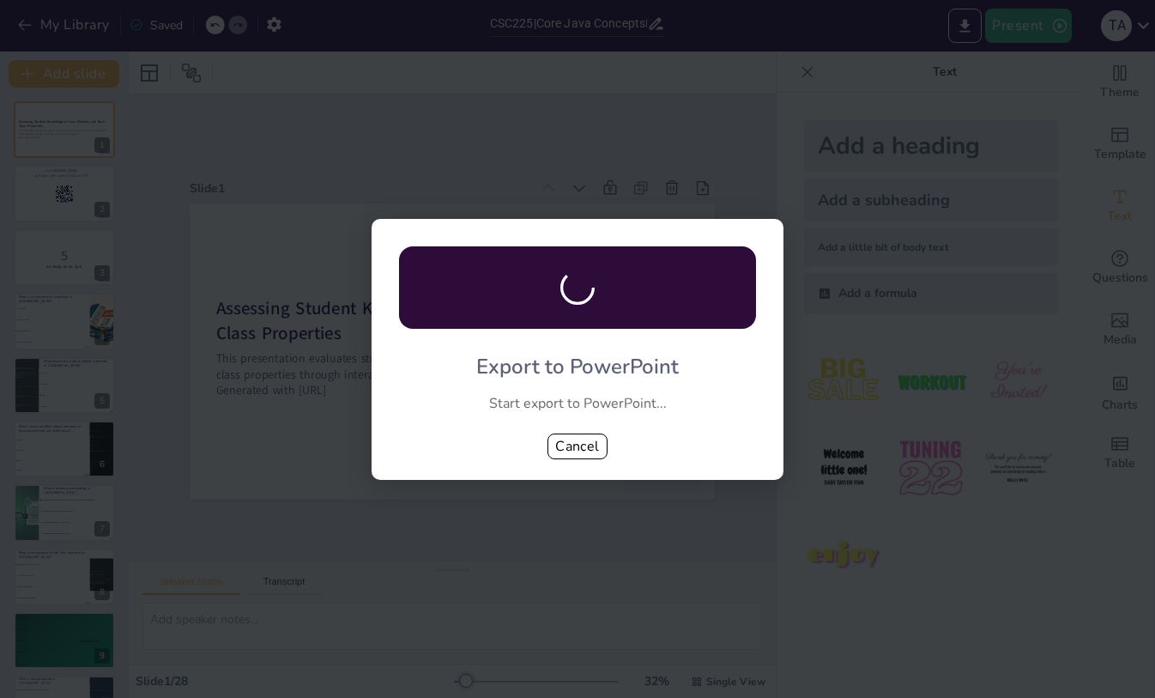
checkbox input "true"
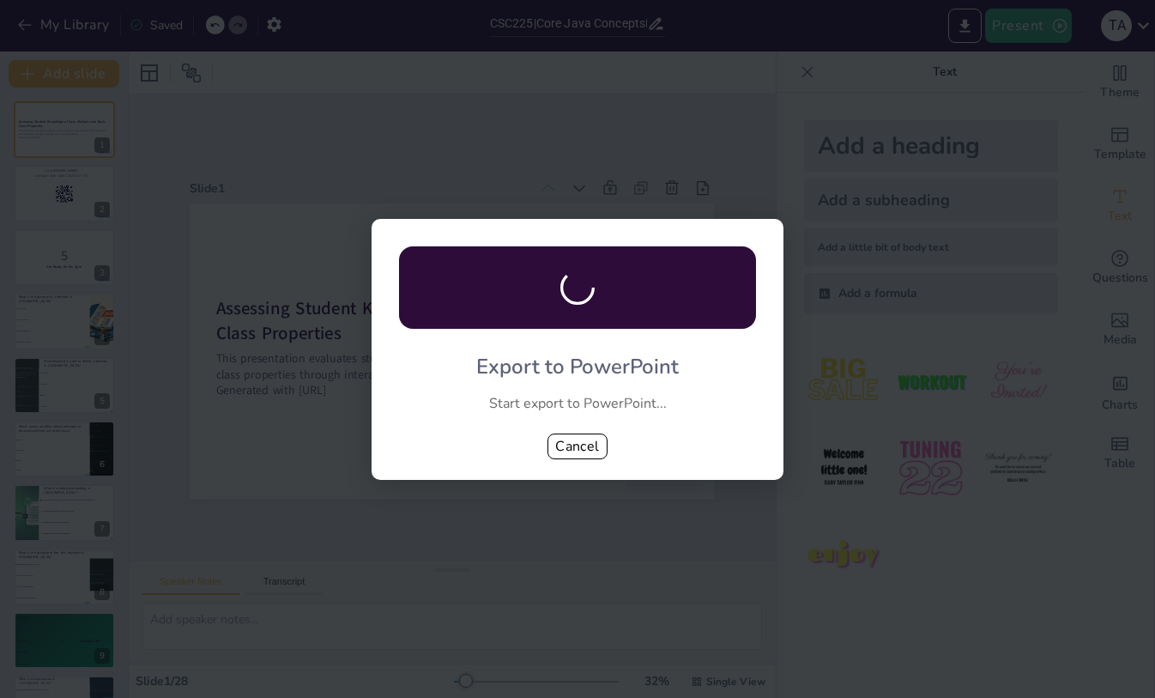
checkbox input "true"
click at [573, 443] on button "Cancel" at bounding box center [577, 446] width 60 height 26
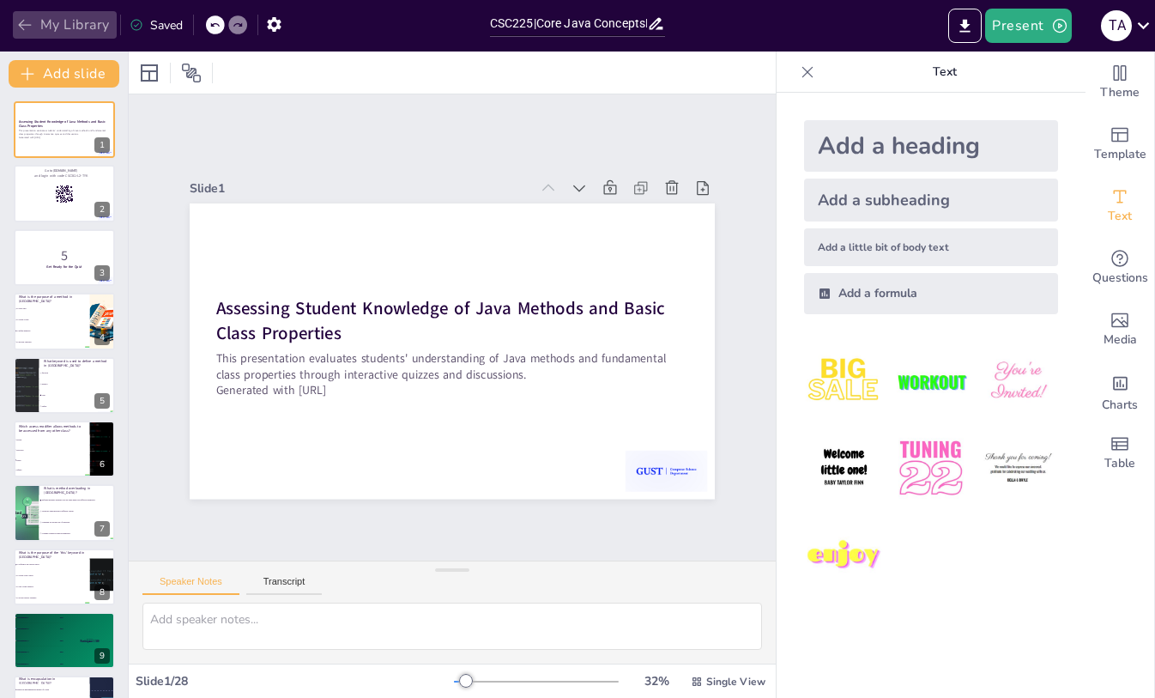
click at [81, 18] on button "My Library" at bounding box center [65, 24] width 104 height 27
